Goal: Find specific page/section: Find specific page/section

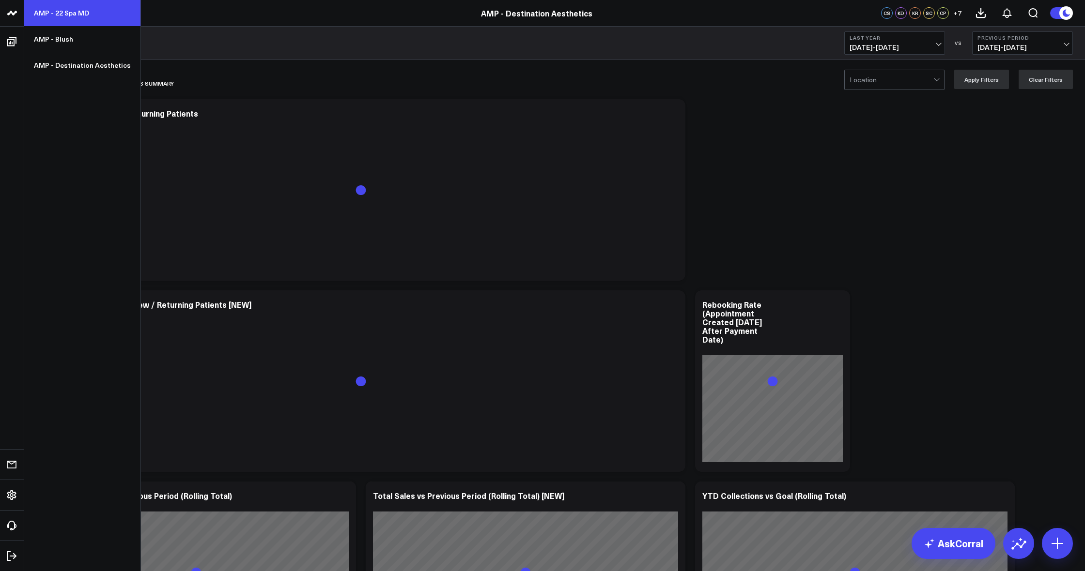
click at [69, 15] on link "AMP - 22 Spa MD" at bounding box center [82, 13] width 116 height 26
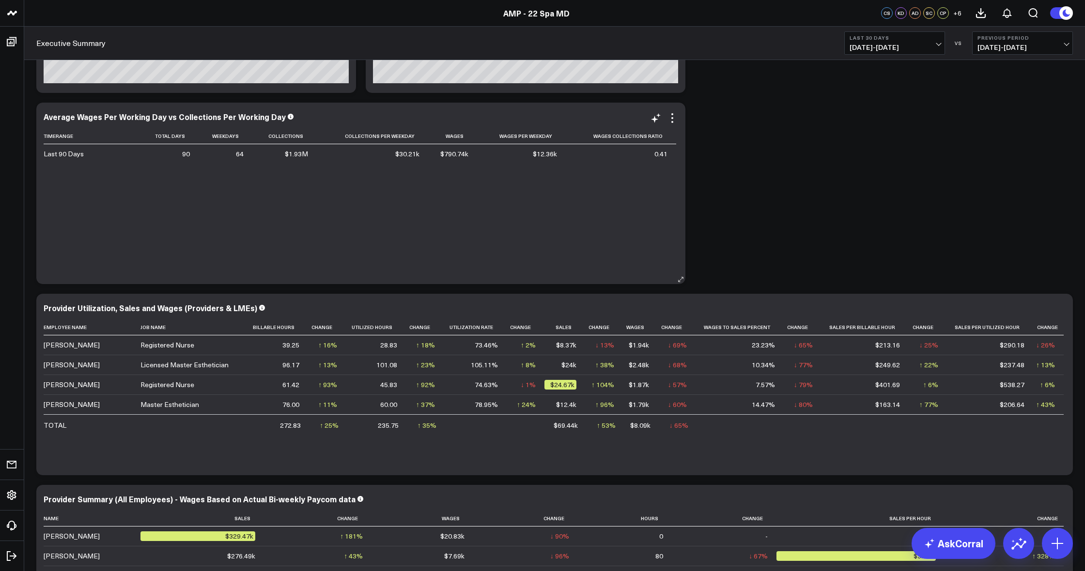
scroll to position [2355, 0]
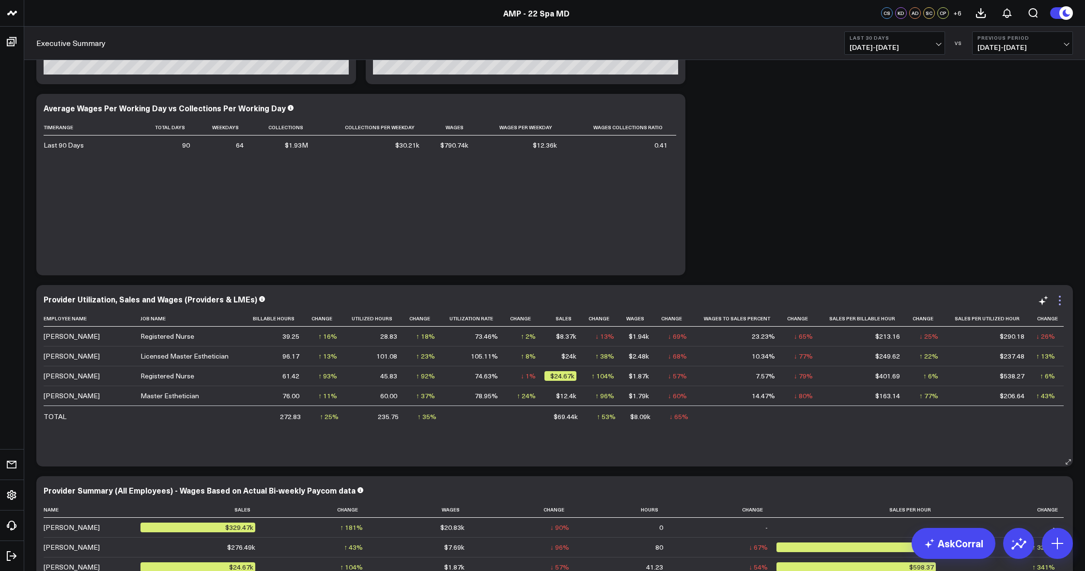
click at [1062, 306] on icon at bounding box center [1060, 301] width 12 height 12
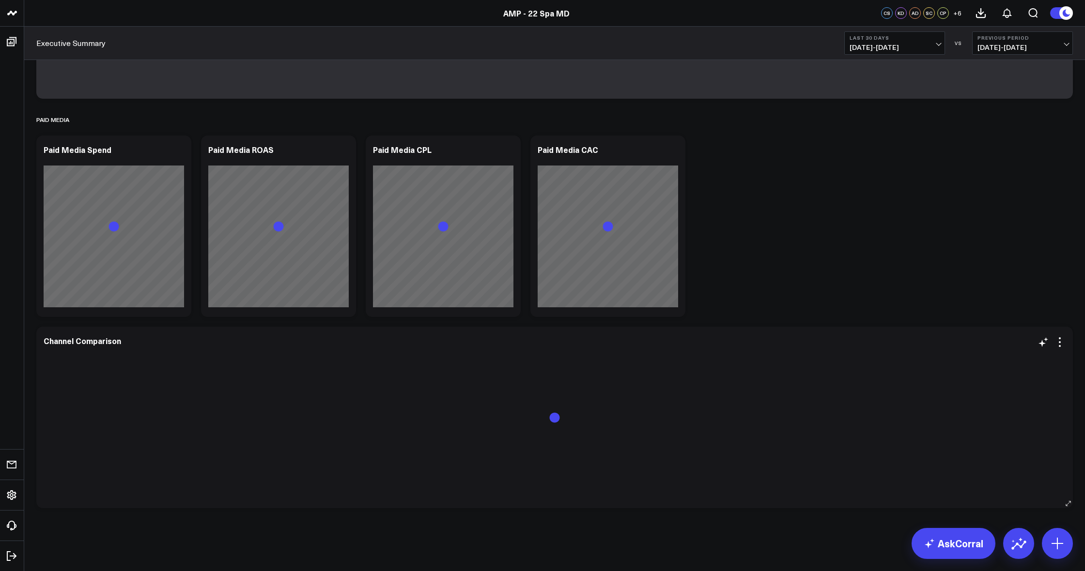
scroll to position [3106, 0]
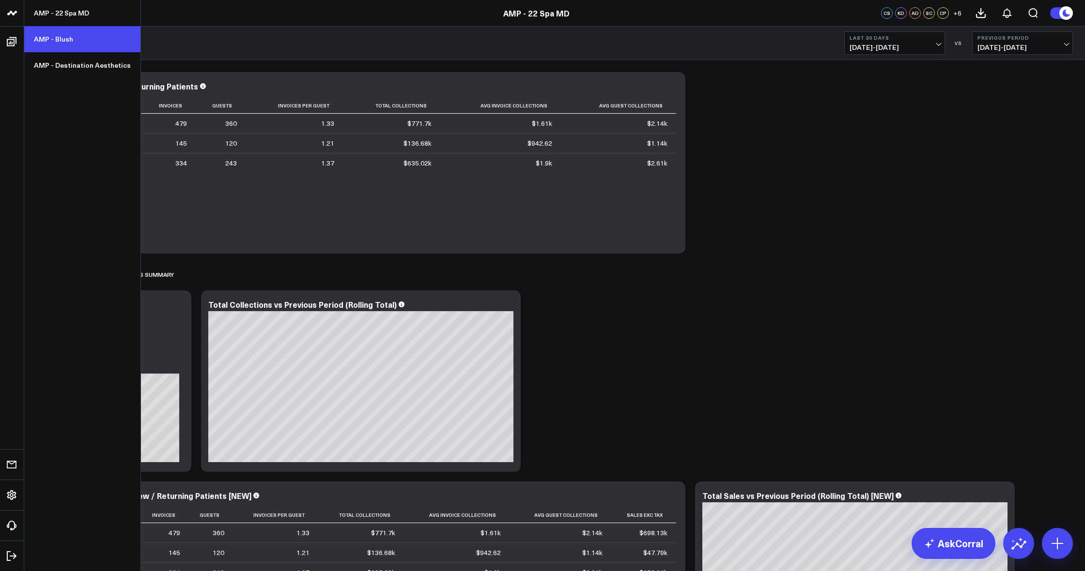
click at [76, 43] on link "AMP - Blush" at bounding box center [82, 39] width 116 height 26
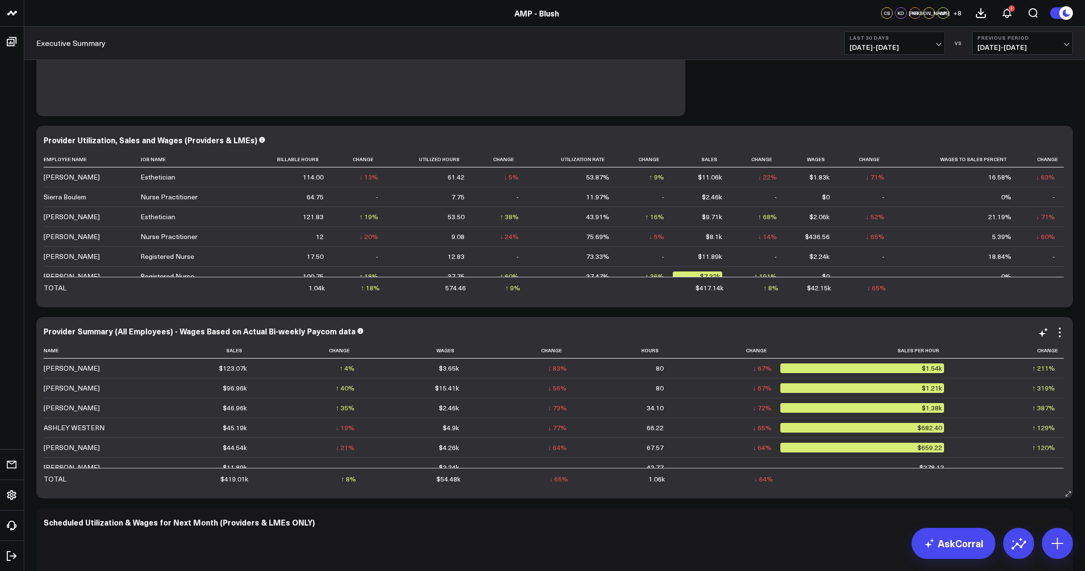
scroll to position [4, 0]
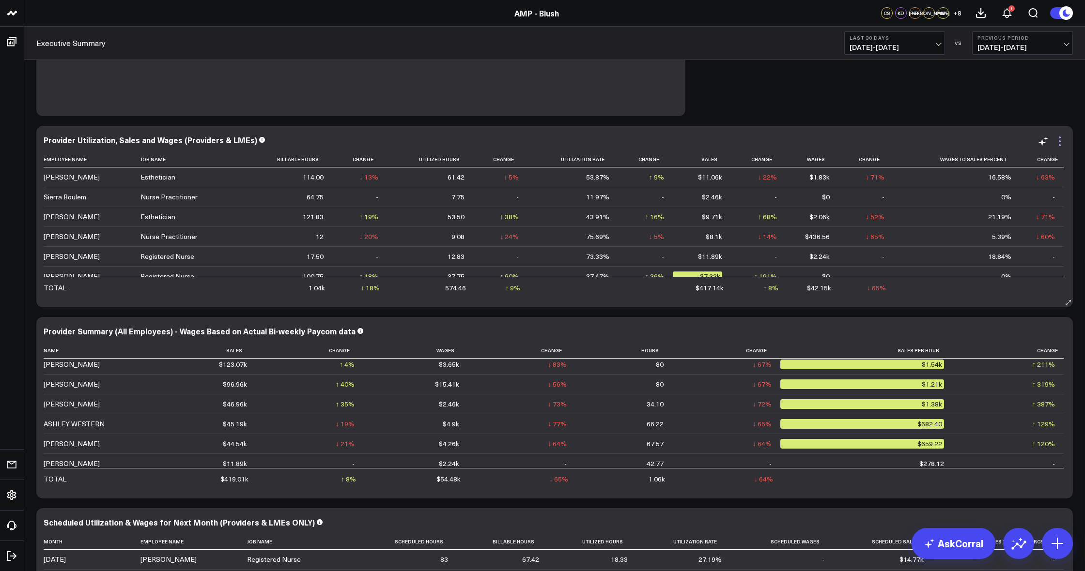
click at [1057, 141] on icon at bounding box center [1060, 142] width 12 height 12
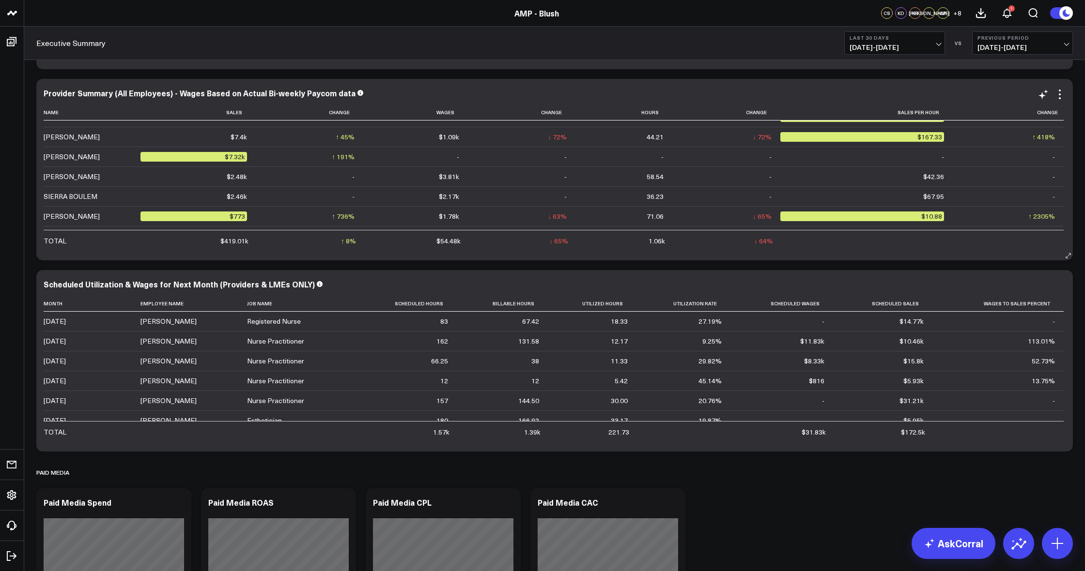
scroll to position [170, 0]
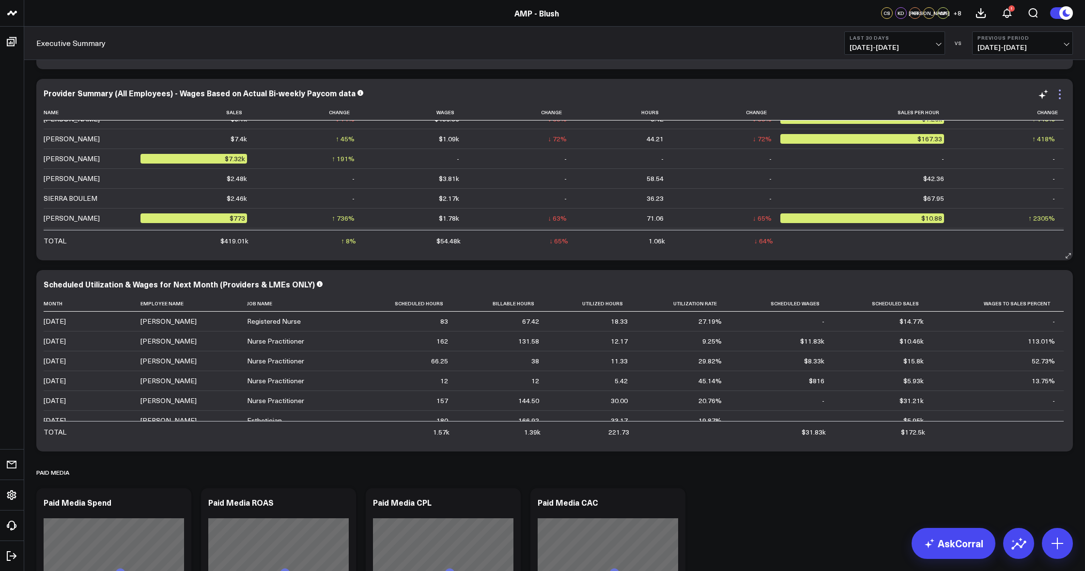
click at [1060, 93] on icon at bounding box center [1060, 95] width 12 height 12
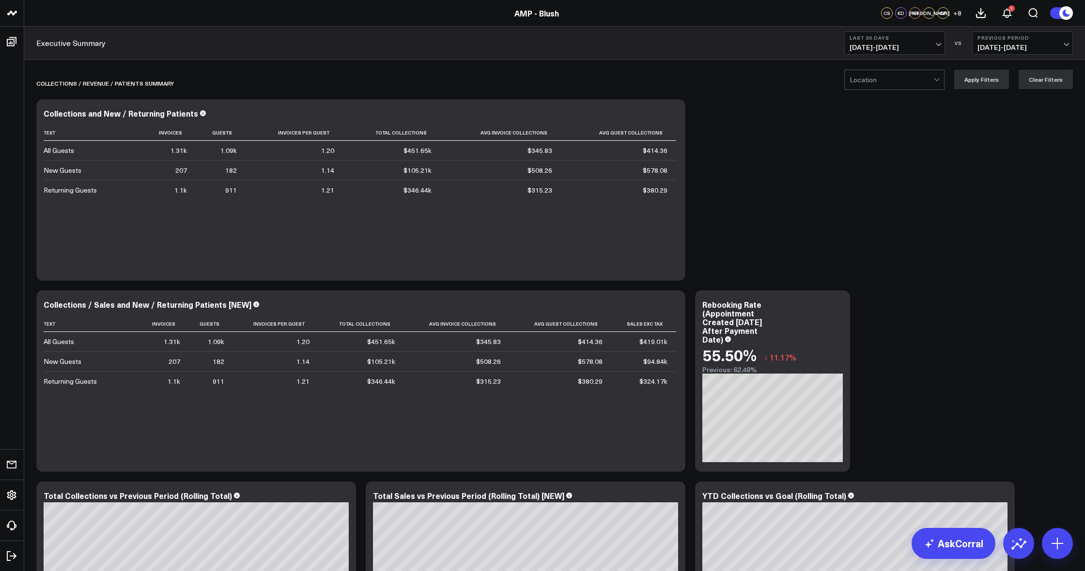
scroll to position [0, 0]
click at [902, 81] on div at bounding box center [891, 79] width 84 height 19
drag, startPoint x: 902, startPoint y: 101, endPoint x: 891, endPoint y: 128, distance: 29.5
click at [902, 101] on div "Avon" at bounding box center [894, 101] width 99 height 20
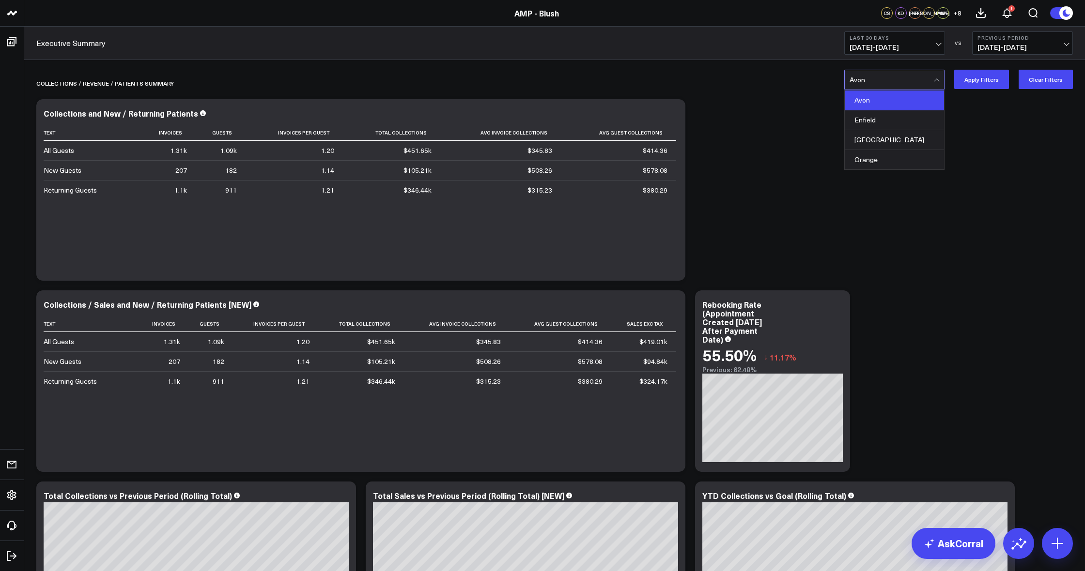
click at [901, 85] on div at bounding box center [891, 79] width 84 height 19
click at [899, 125] on div "Enfield" at bounding box center [894, 120] width 99 height 20
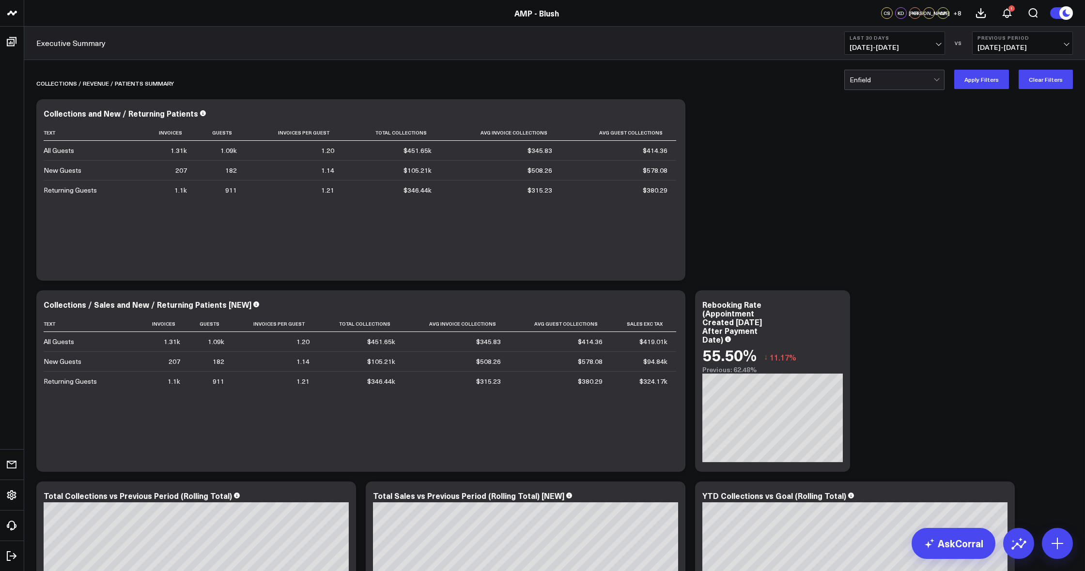
click at [896, 79] on div at bounding box center [891, 79] width 84 height 19
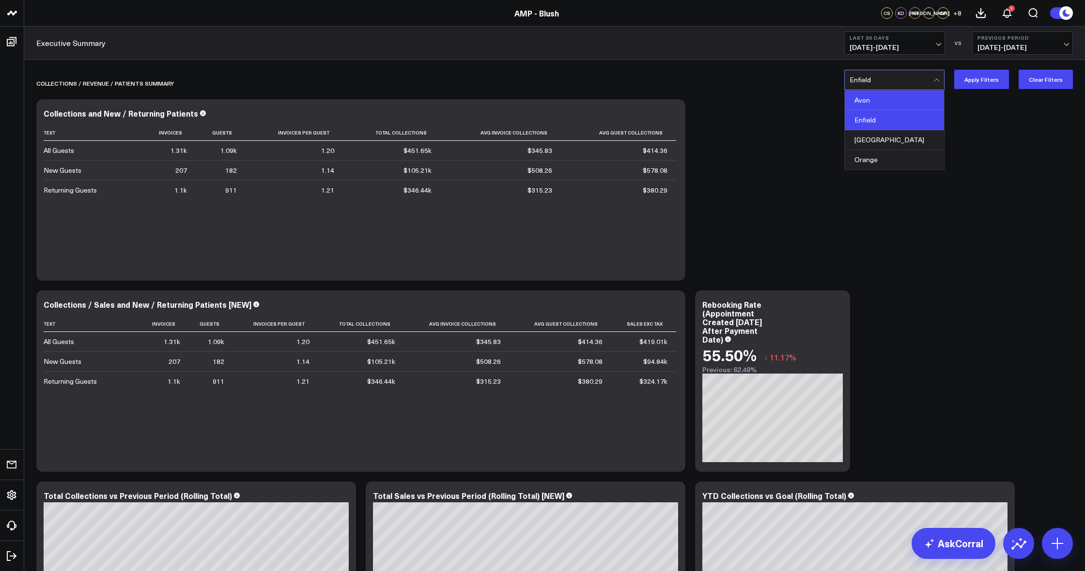
click at [892, 100] on div "Avon" at bounding box center [894, 101] width 99 height 20
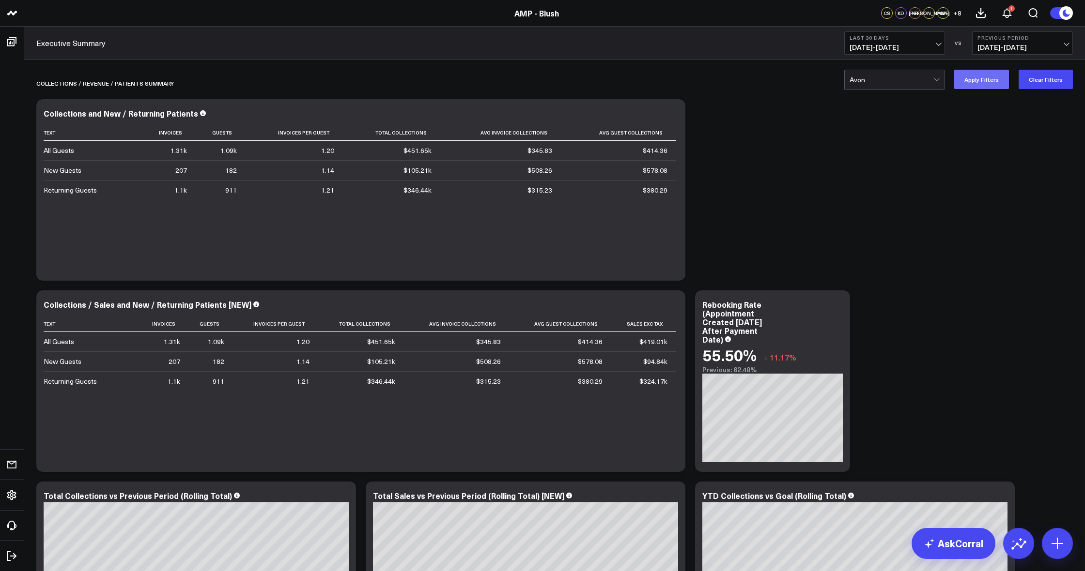
click at [983, 85] on button "Apply Filters" at bounding box center [981, 79] width 55 height 19
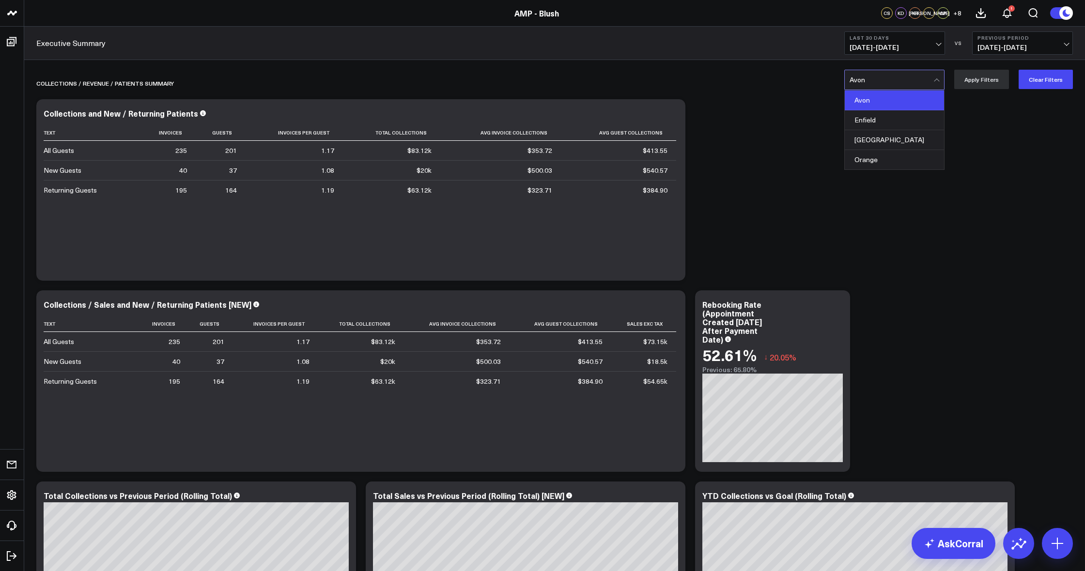
click at [910, 87] on div at bounding box center [891, 79] width 84 height 19
click at [911, 115] on div "Enfield" at bounding box center [894, 120] width 99 height 20
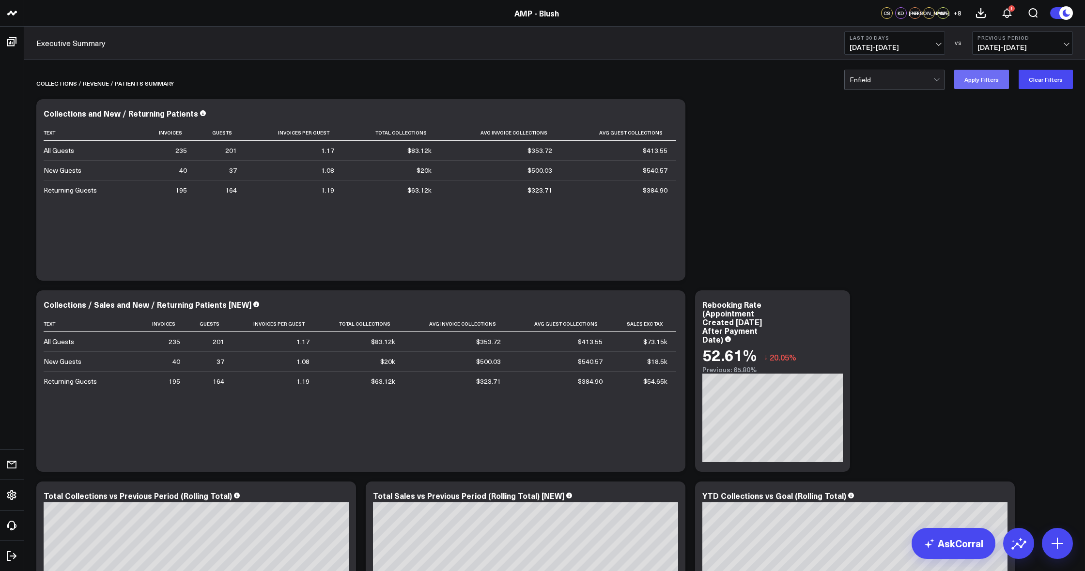
click at [985, 85] on button "Apply Filters" at bounding box center [981, 79] width 55 height 19
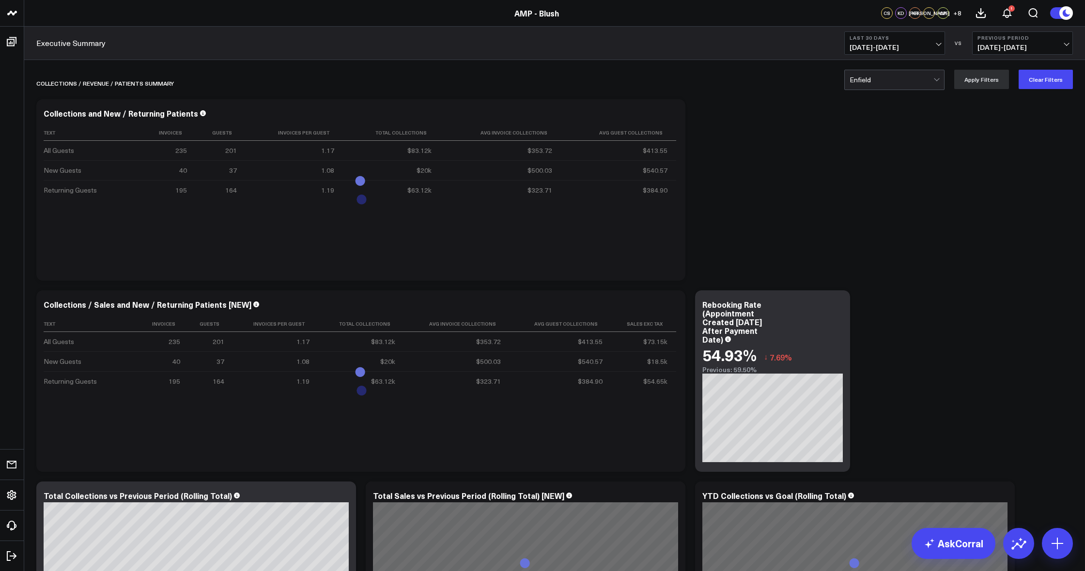
click at [891, 88] on div at bounding box center [891, 79] width 84 height 19
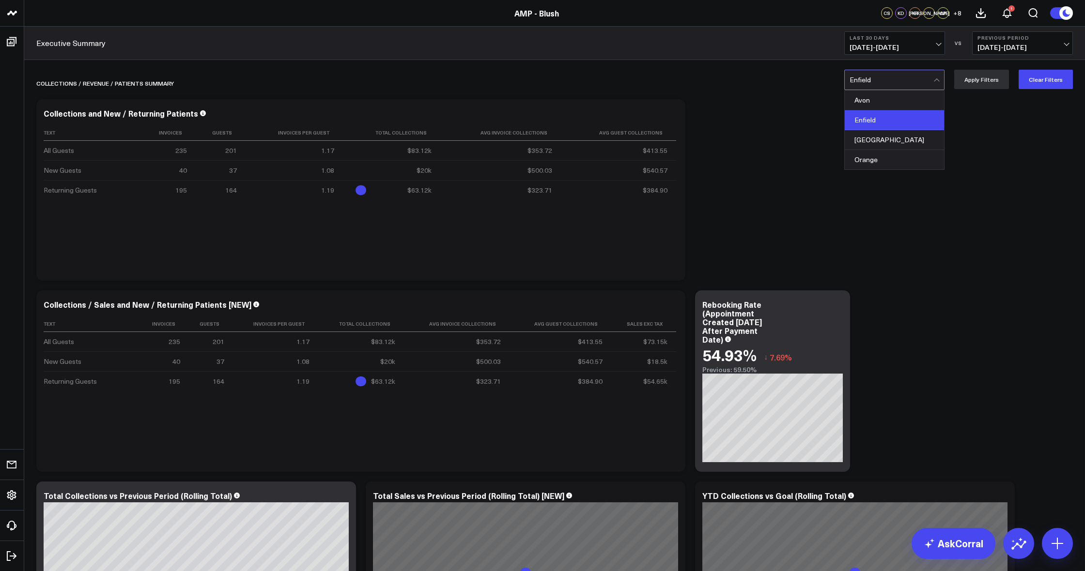
drag, startPoint x: 893, startPoint y: 135, endPoint x: 886, endPoint y: 146, distance: 13.5
click at [893, 135] on div "Glastonbury" at bounding box center [894, 140] width 99 height 20
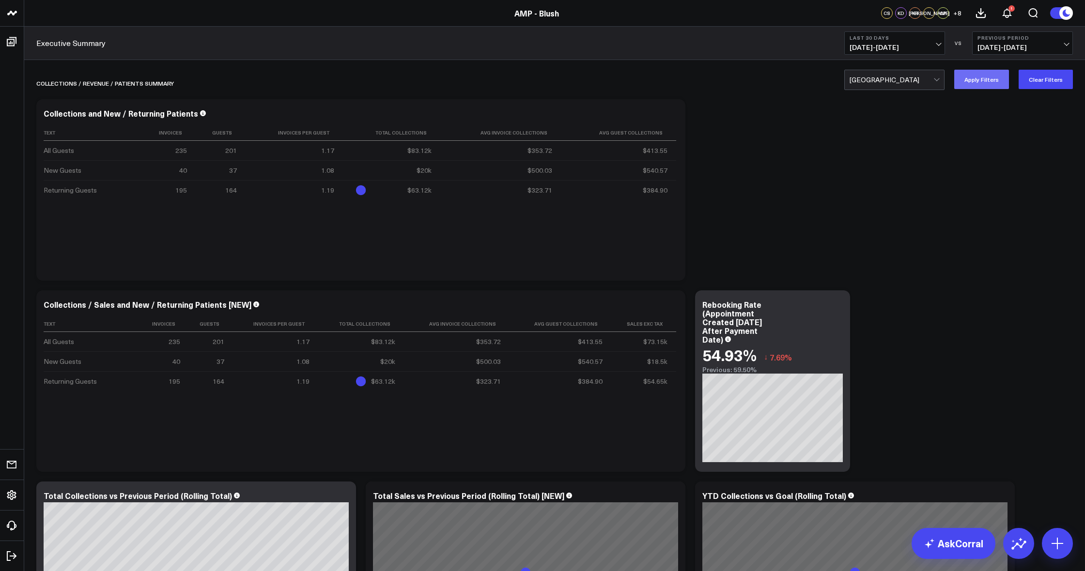
click at [985, 72] on button "Apply Filters" at bounding box center [981, 79] width 55 height 19
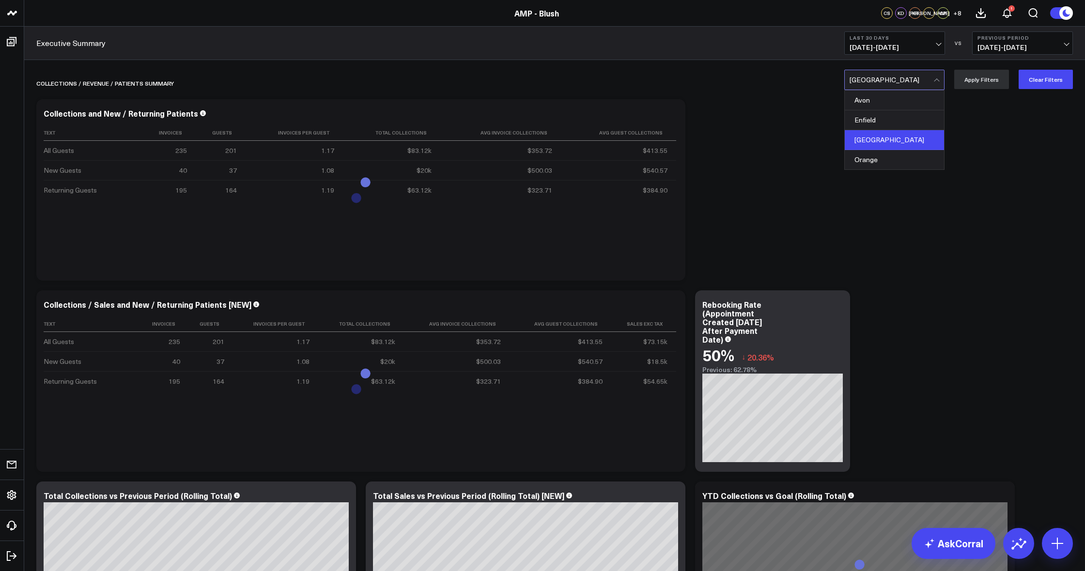
click at [873, 85] on div at bounding box center [891, 79] width 84 height 19
click at [874, 157] on div "Orange" at bounding box center [894, 159] width 99 height 19
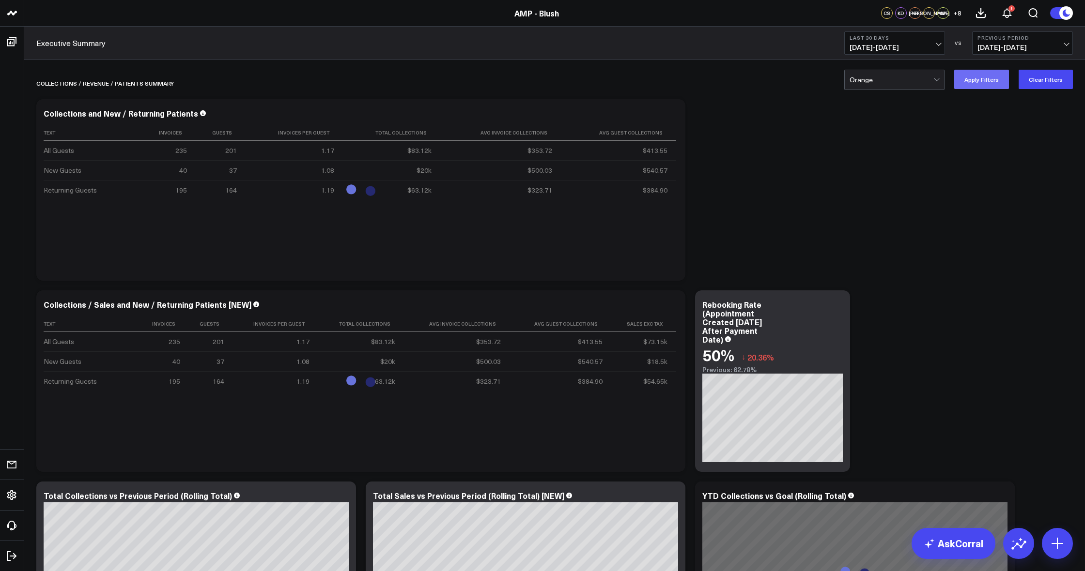
click at [981, 83] on button "Apply Filters" at bounding box center [981, 79] width 55 height 19
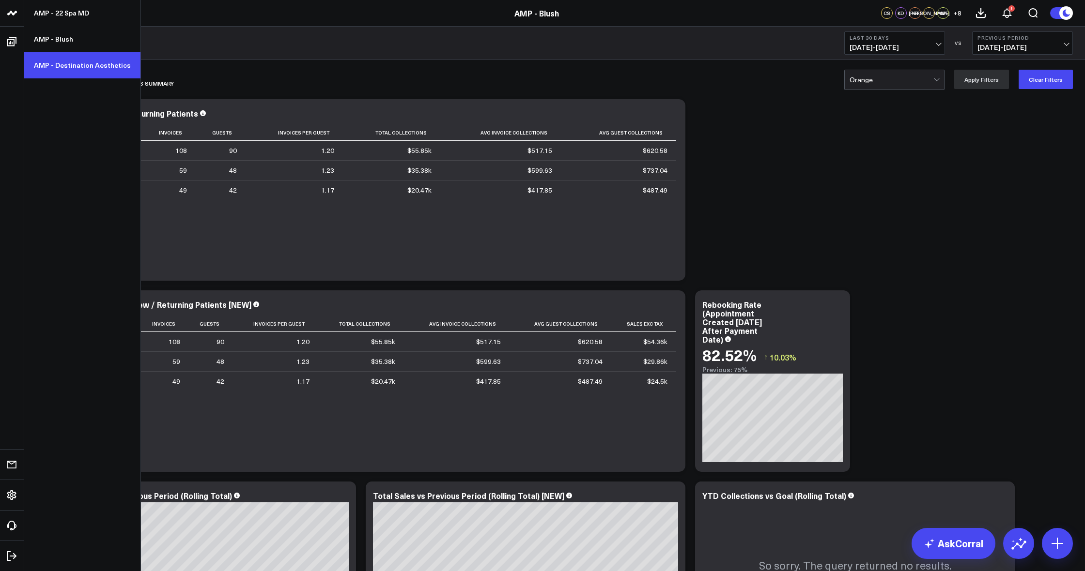
click at [59, 68] on link "AMP - Destination Aesthetics" at bounding box center [82, 65] width 116 height 26
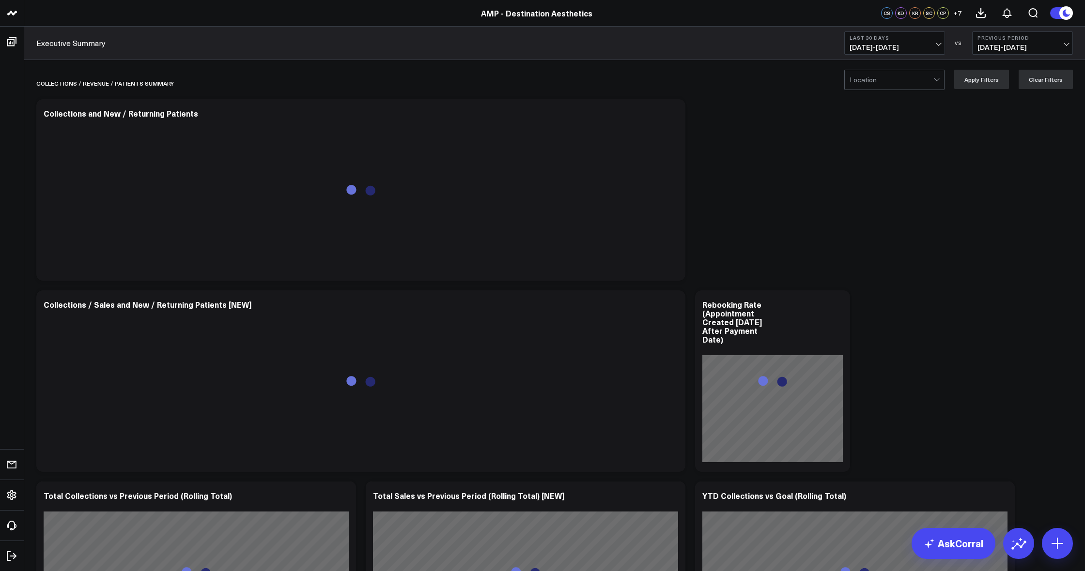
click at [892, 83] on div at bounding box center [891, 79] width 84 height 19
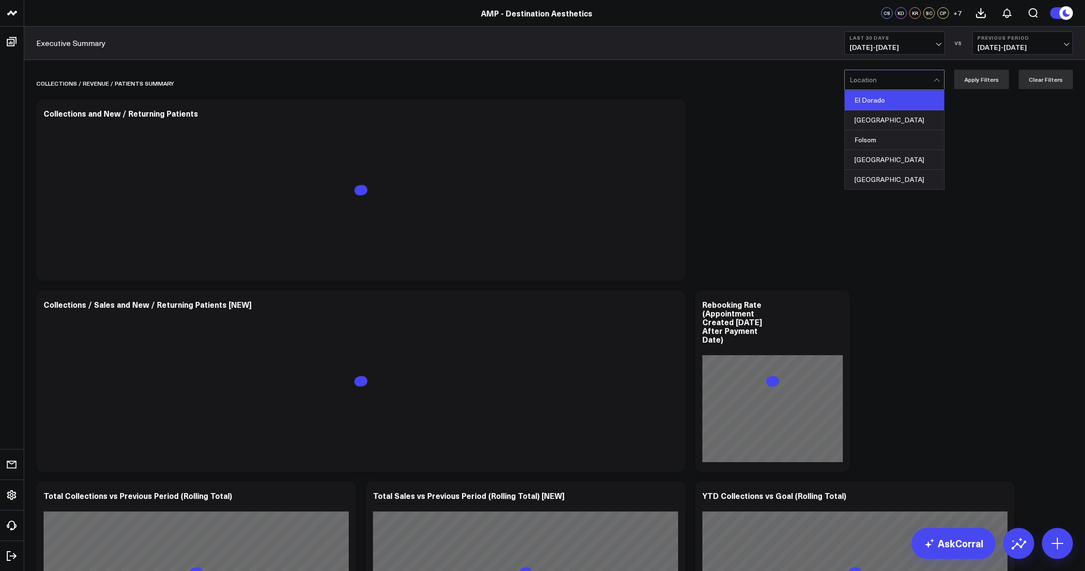
click at [889, 100] on div "El Dorado" at bounding box center [894, 101] width 99 height 20
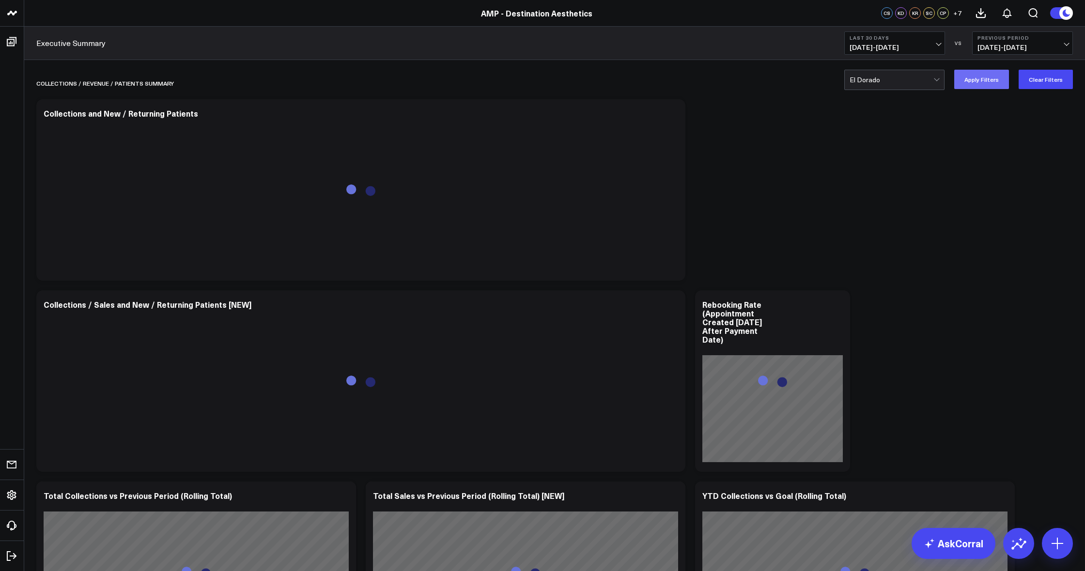
click at [977, 82] on button "Apply Filters" at bounding box center [981, 79] width 55 height 19
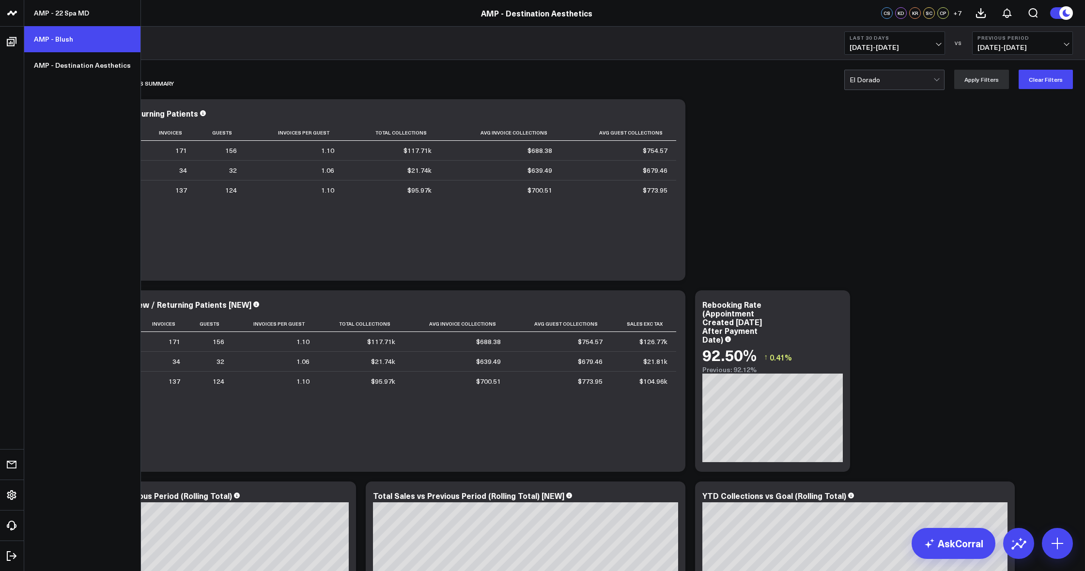
drag, startPoint x: 59, startPoint y: 37, endPoint x: 65, endPoint y: 39, distance: 6.6
click at [61, 37] on link "AMP - Blush" at bounding box center [82, 39] width 116 height 26
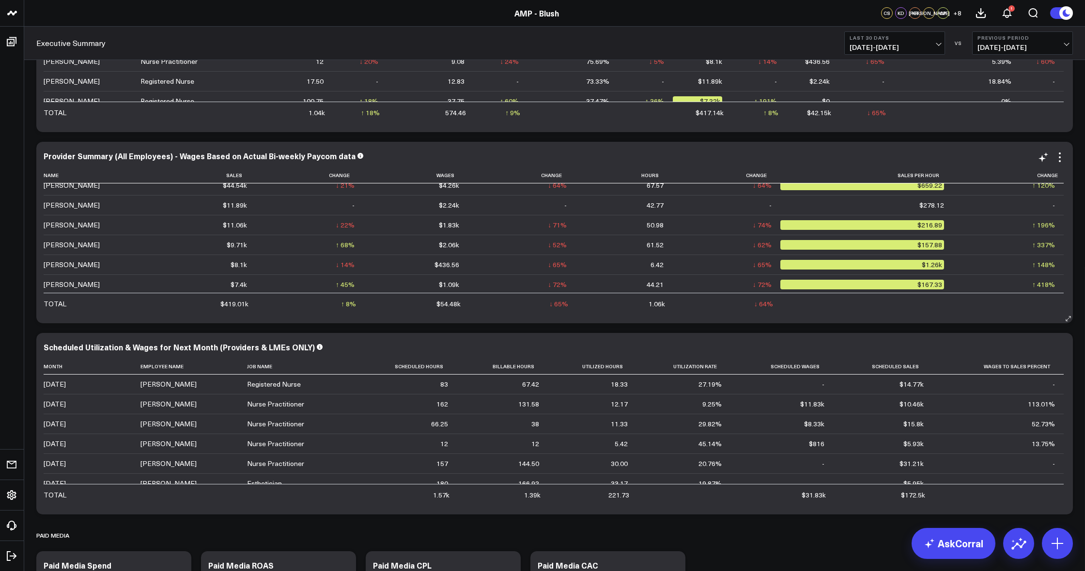
scroll to position [83, 0]
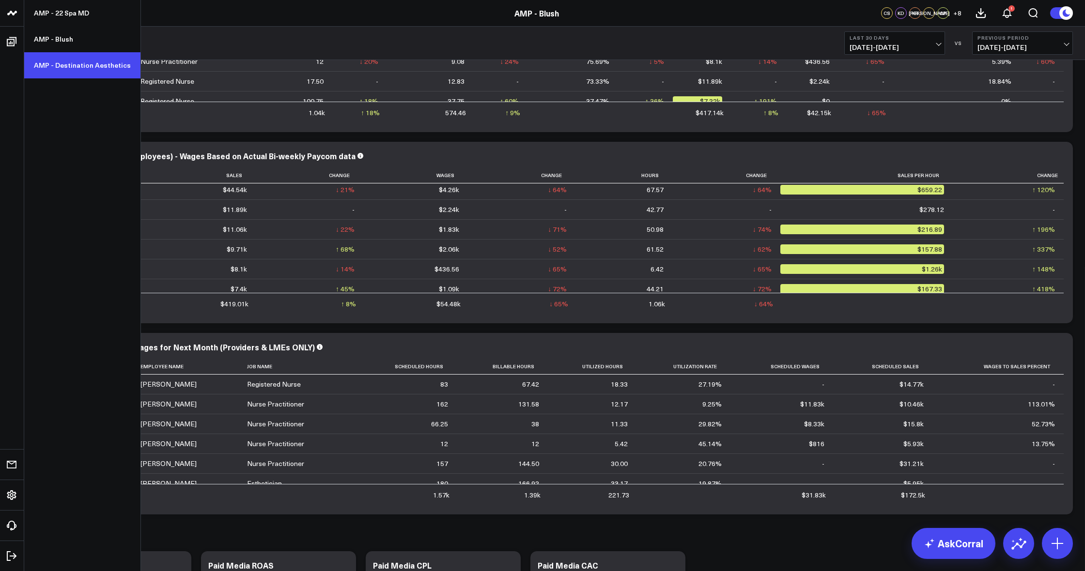
click at [77, 70] on link "AMP - Destination Aesthetics" at bounding box center [82, 65] width 116 height 26
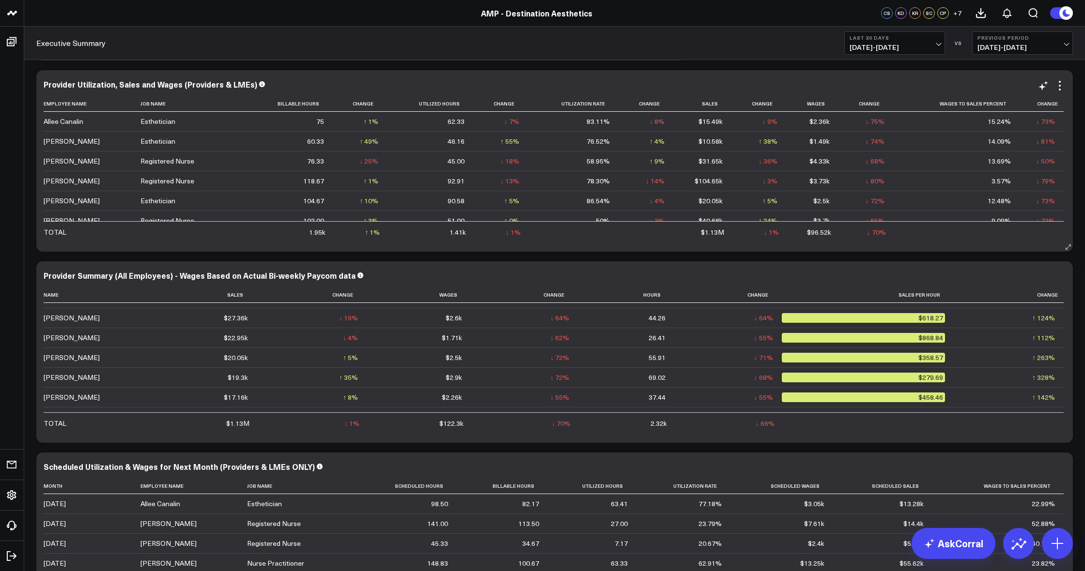
scroll to position [252, 0]
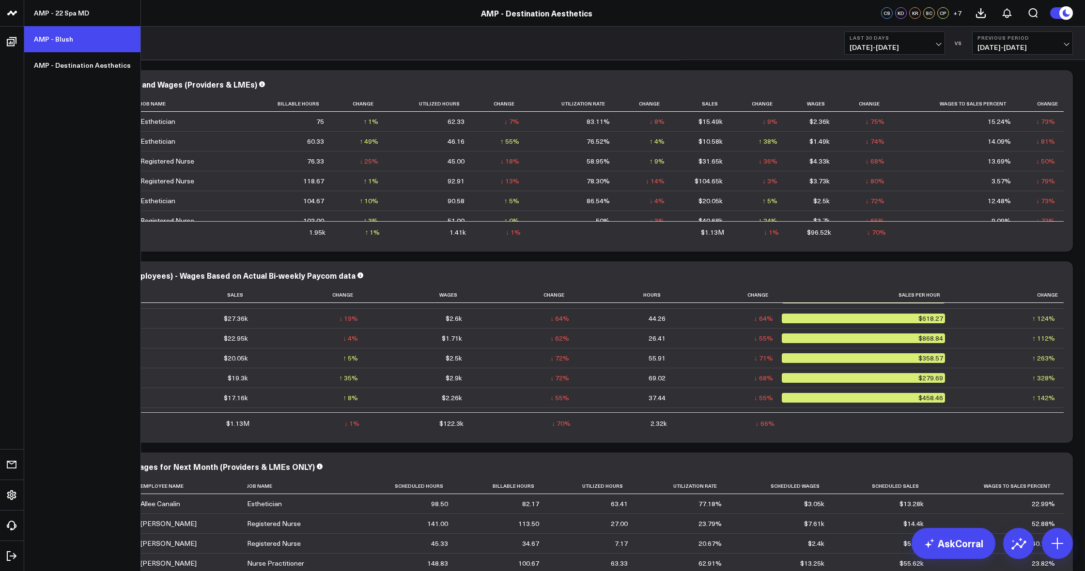
click at [50, 45] on link "AMP - Blush" at bounding box center [82, 39] width 116 height 26
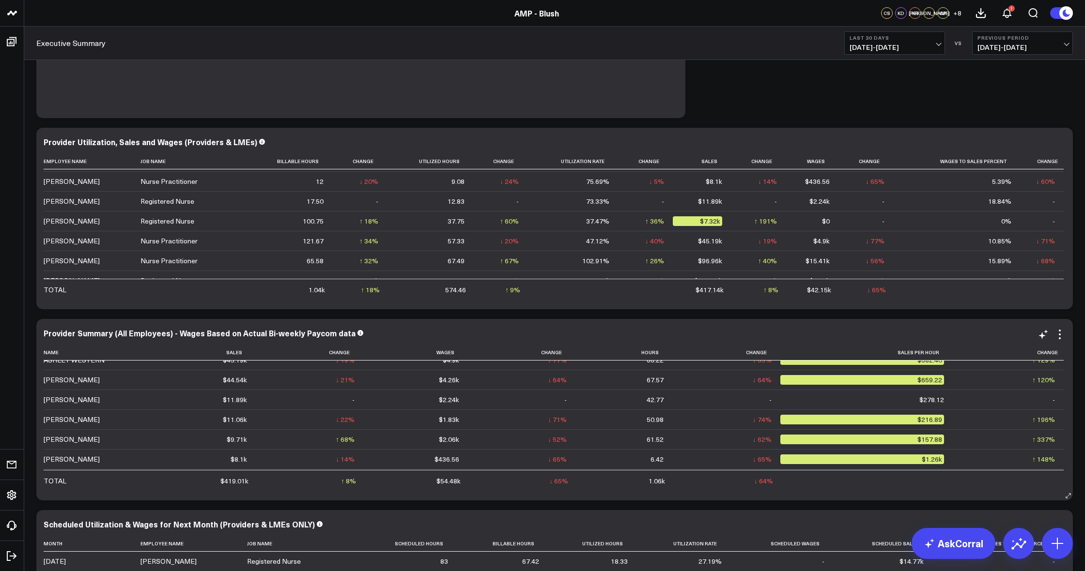
scroll to position [68, 0]
